Goal: Task Accomplishment & Management: Use online tool/utility

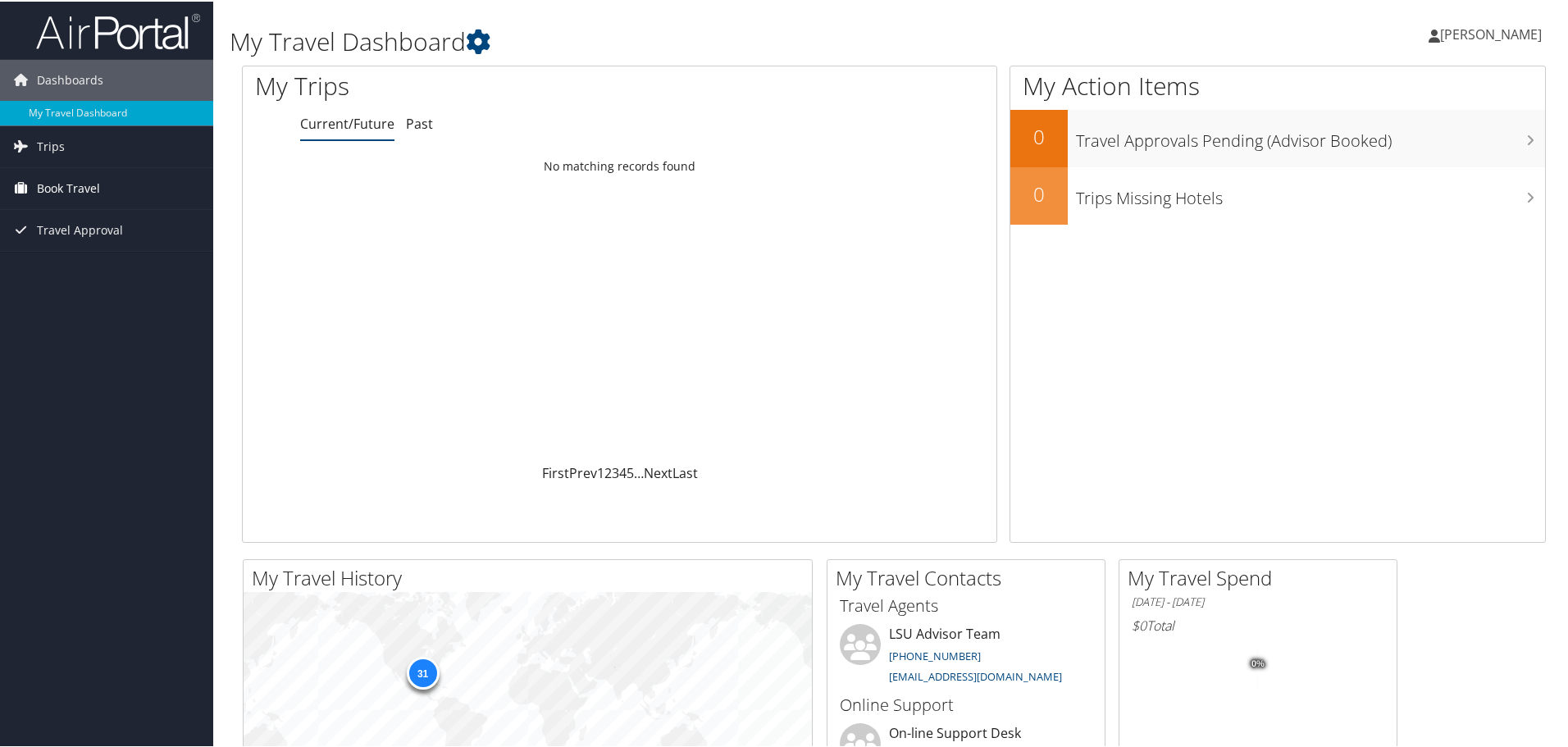
click at [55, 188] on span "Book Travel" at bounding box center [68, 186] width 63 height 41
click at [129, 246] on link "Book/Manage Online Trips" at bounding box center [106, 244] width 213 height 24
